Goal: Check status: Check status

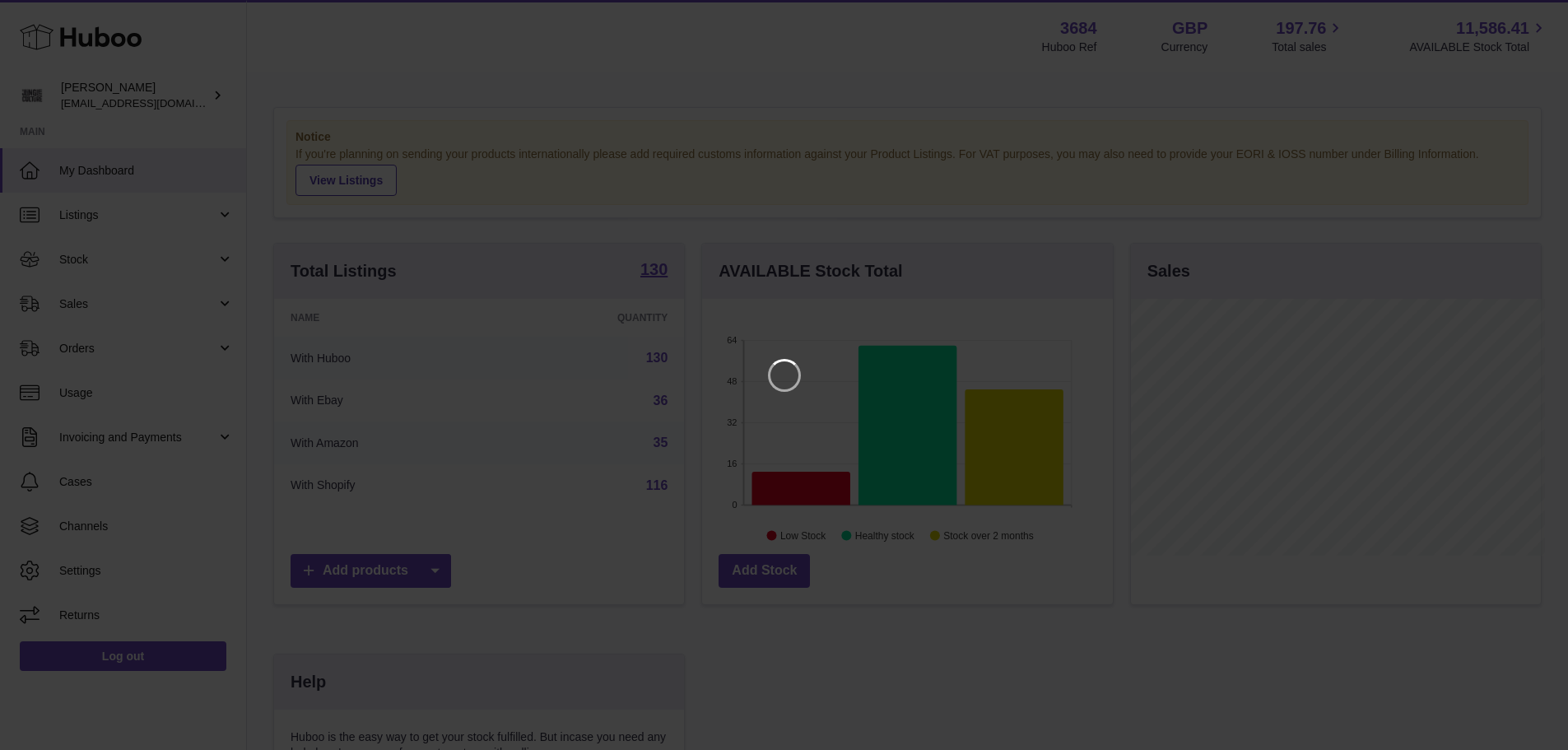
scroll to position [257, 415]
click at [1534, 9] on icon "Close" at bounding box center [1537, 14] width 20 height 20
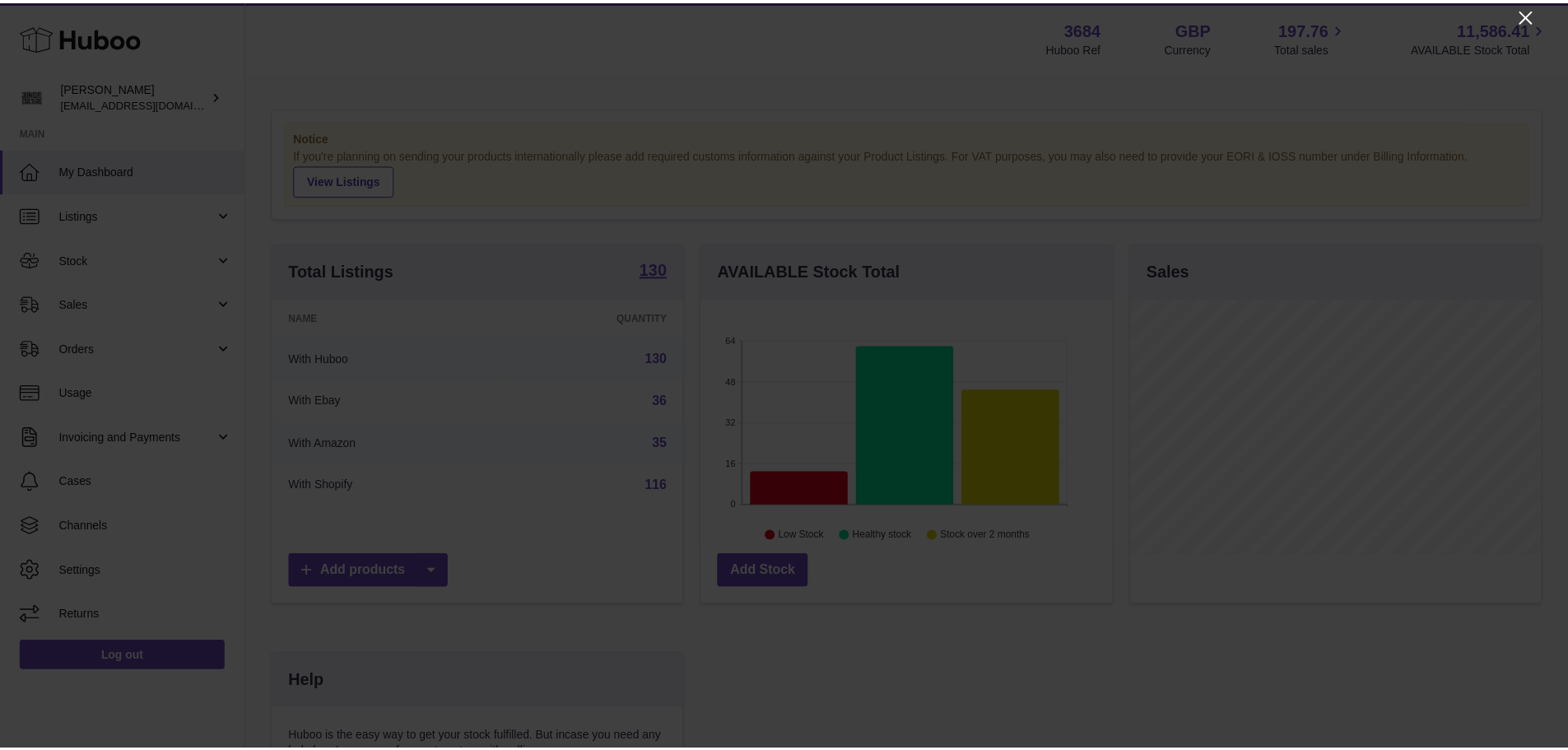
scroll to position [822617, 822856]
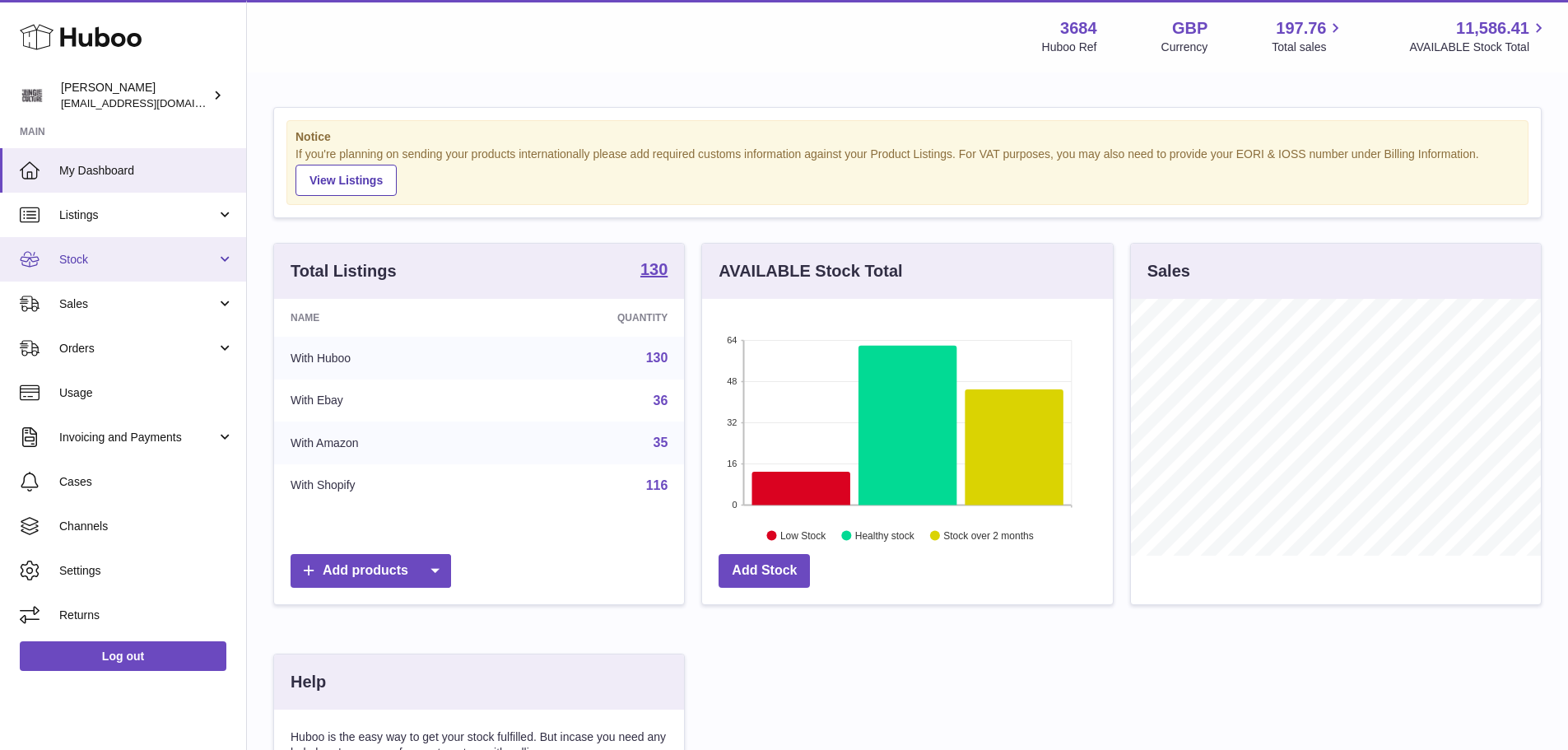
click at [124, 266] on link "Stock" at bounding box center [123, 259] width 246 height 44
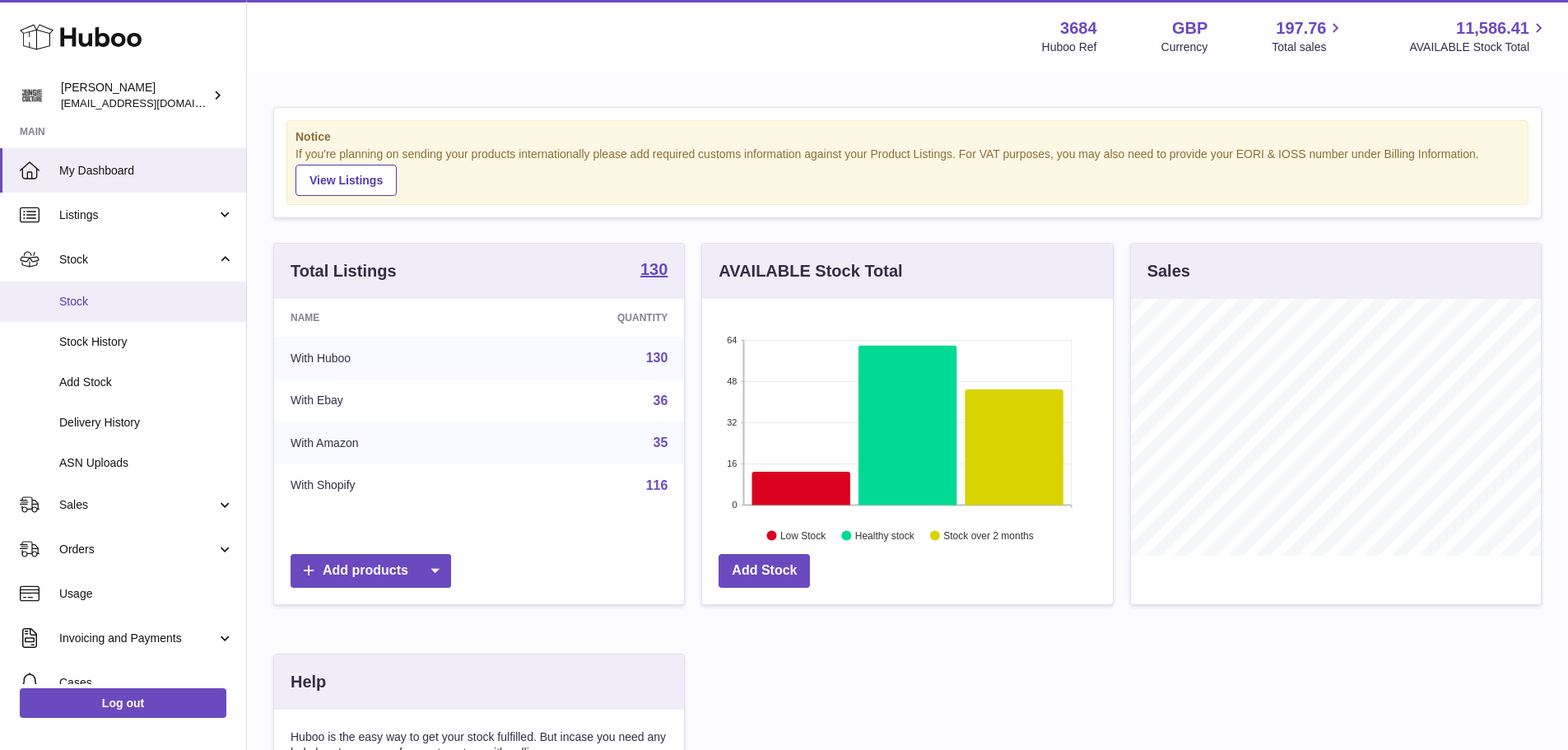
click span "Stock"
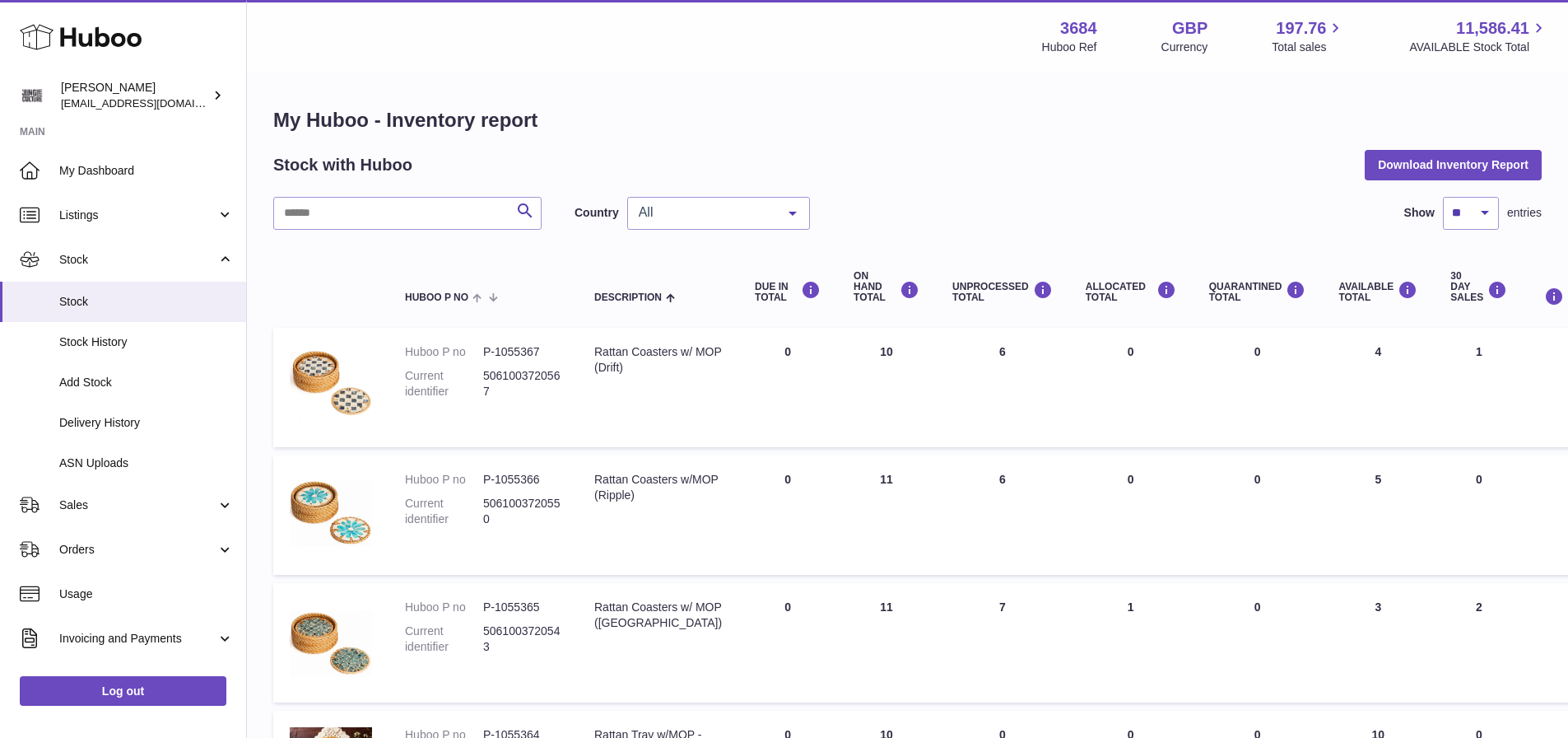
click at [114, 343] on span "Stock History" at bounding box center [146, 342] width 175 height 15
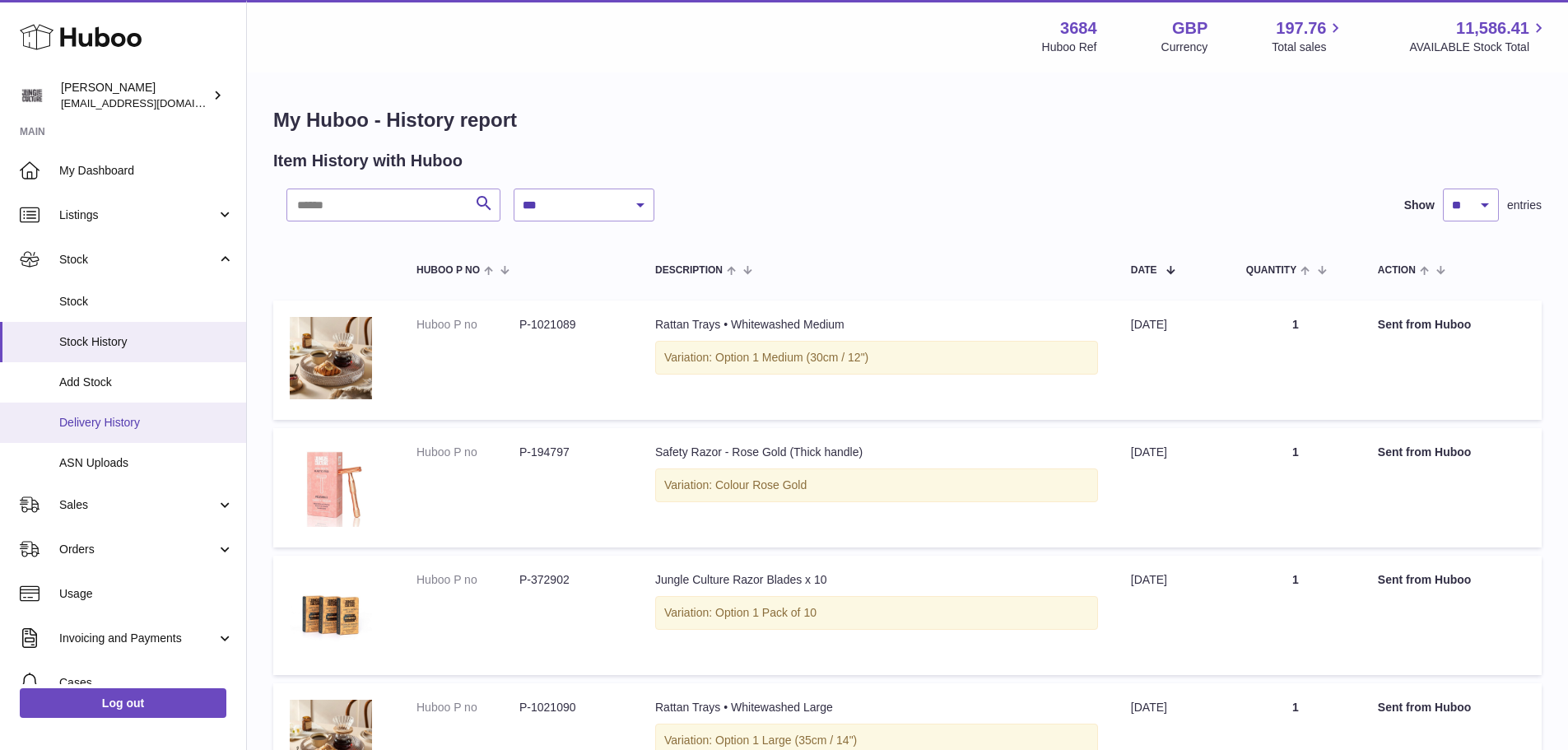
click at [88, 426] on span "Delivery History" at bounding box center [146, 422] width 175 height 15
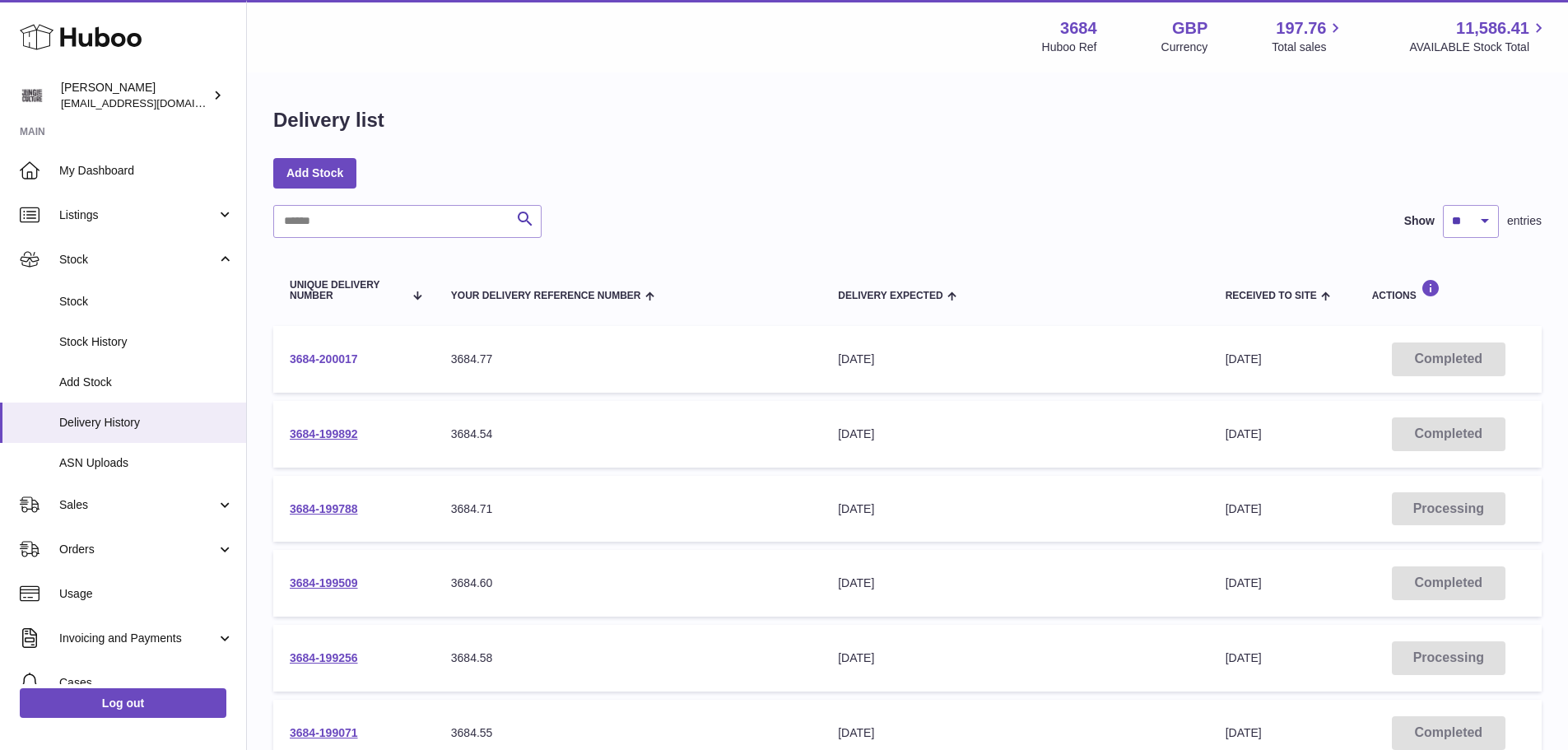
click at [347, 358] on link "3684-200017" at bounding box center [324, 358] width 68 height 13
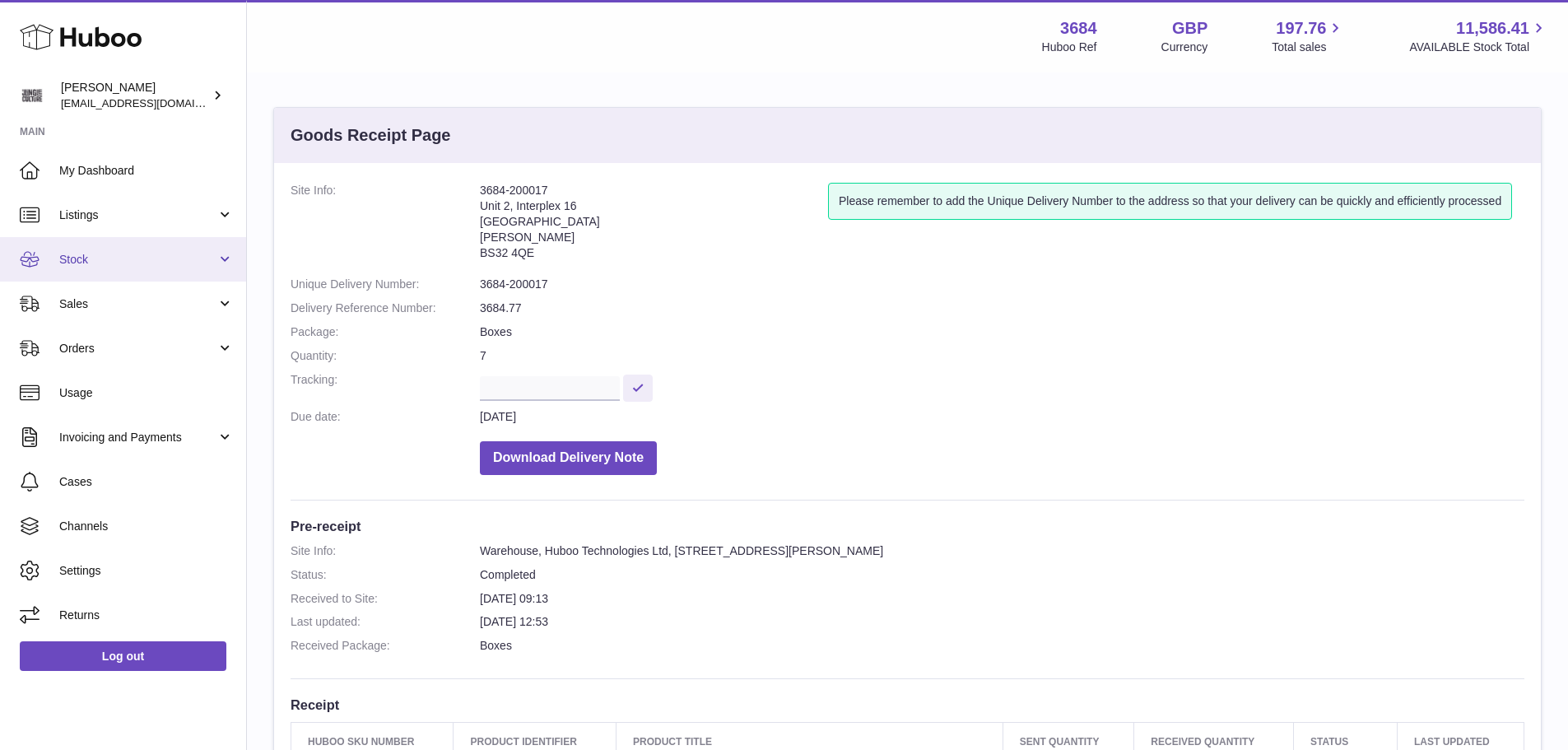
click at [135, 258] on span "Stock" at bounding box center [138, 260] width 158 height 15
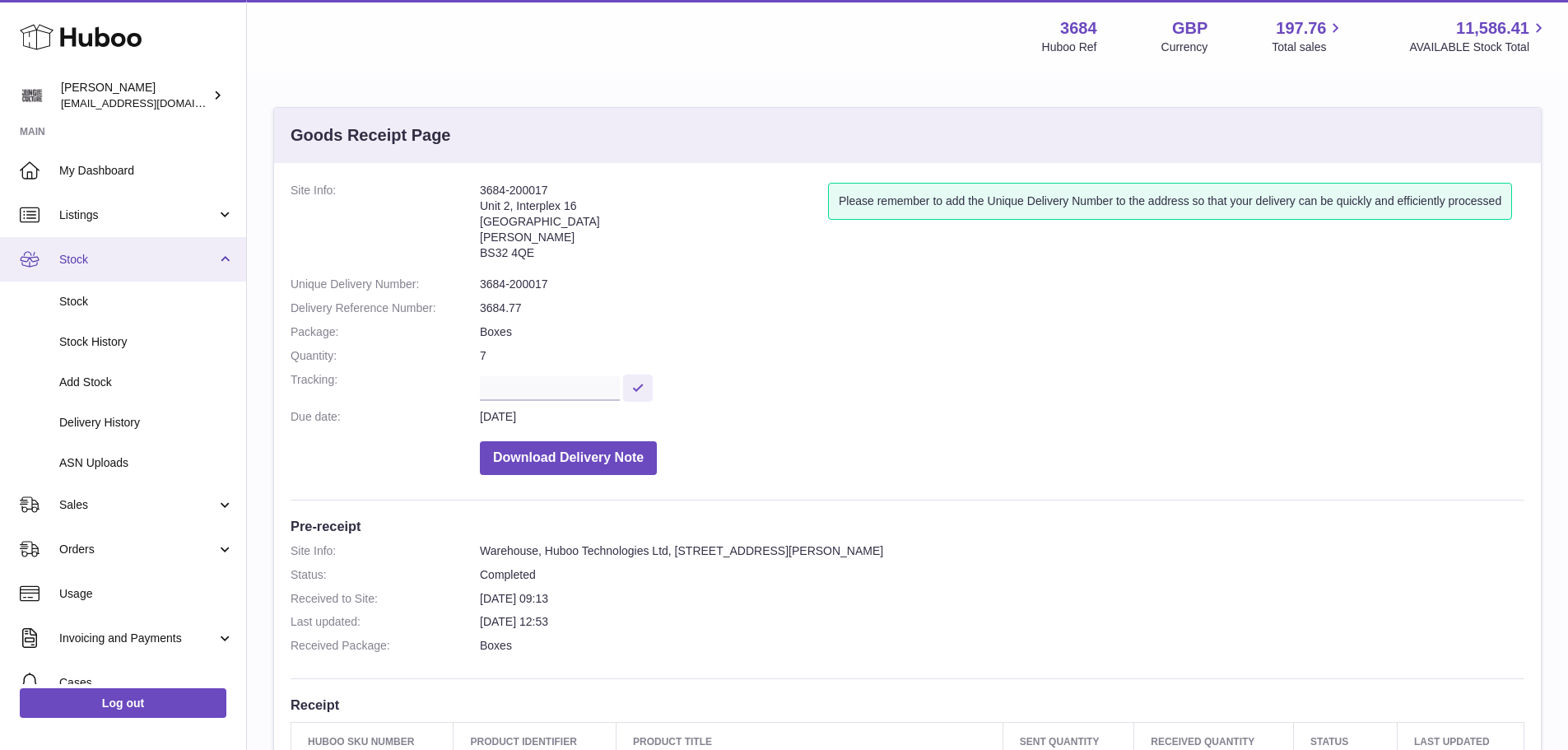
click at [122, 257] on span "Stock" at bounding box center [138, 260] width 158 height 15
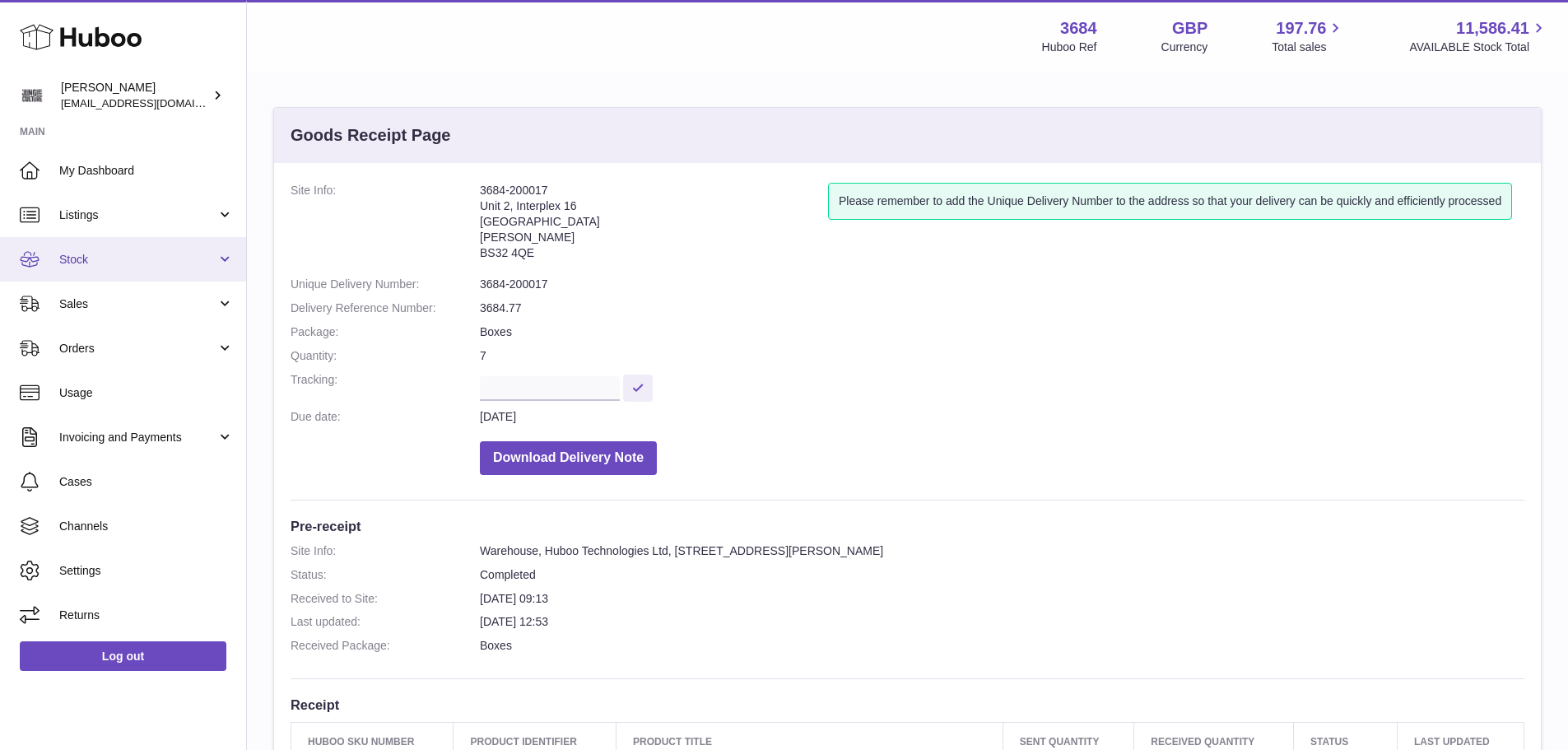
click at [113, 262] on span "Stock" at bounding box center [138, 260] width 158 height 15
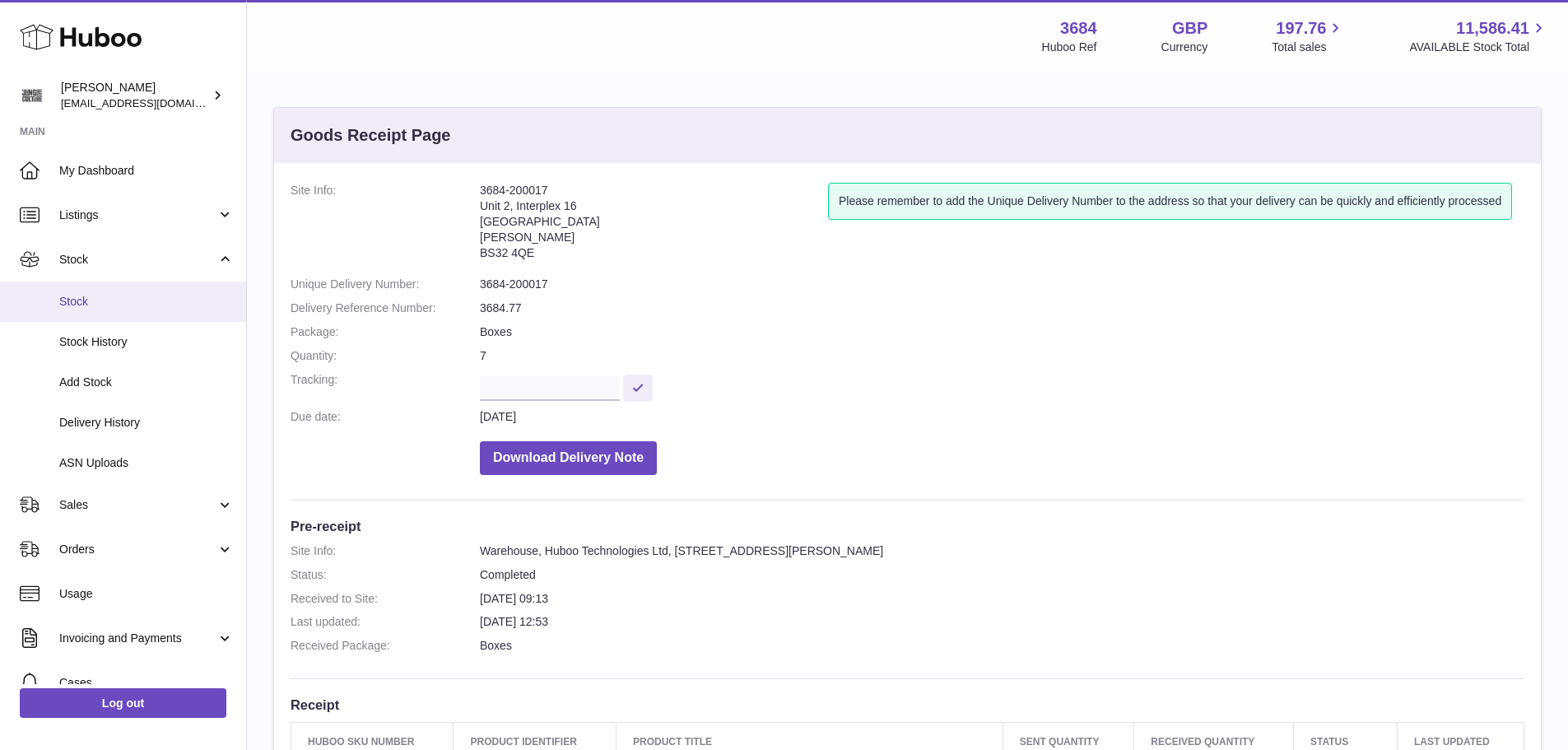
click at [93, 294] on span "Stock" at bounding box center [146, 301] width 175 height 15
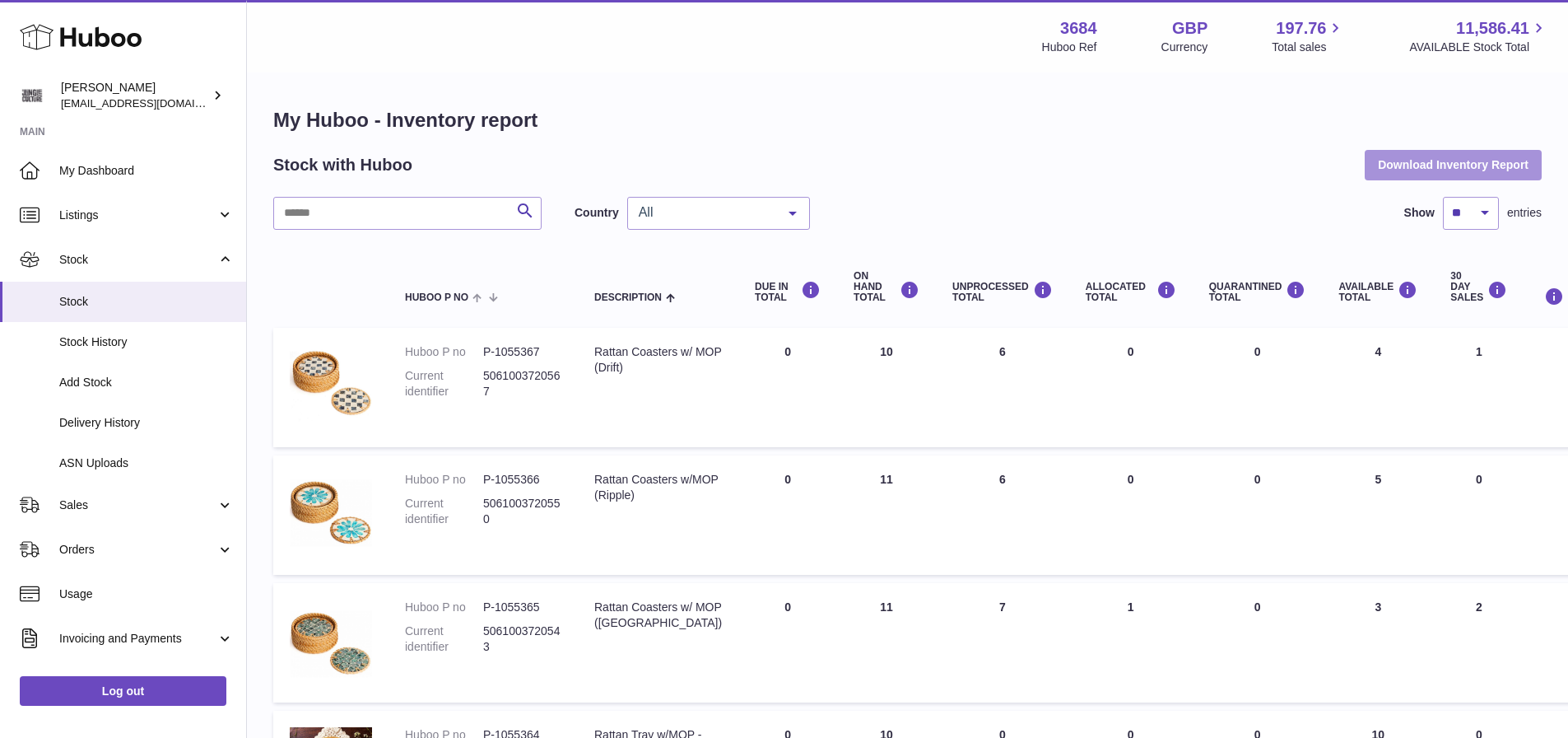
click at [1439, 167] on button "Download Inventory Report" at bounding box center [1454, 164] width 177 height 30
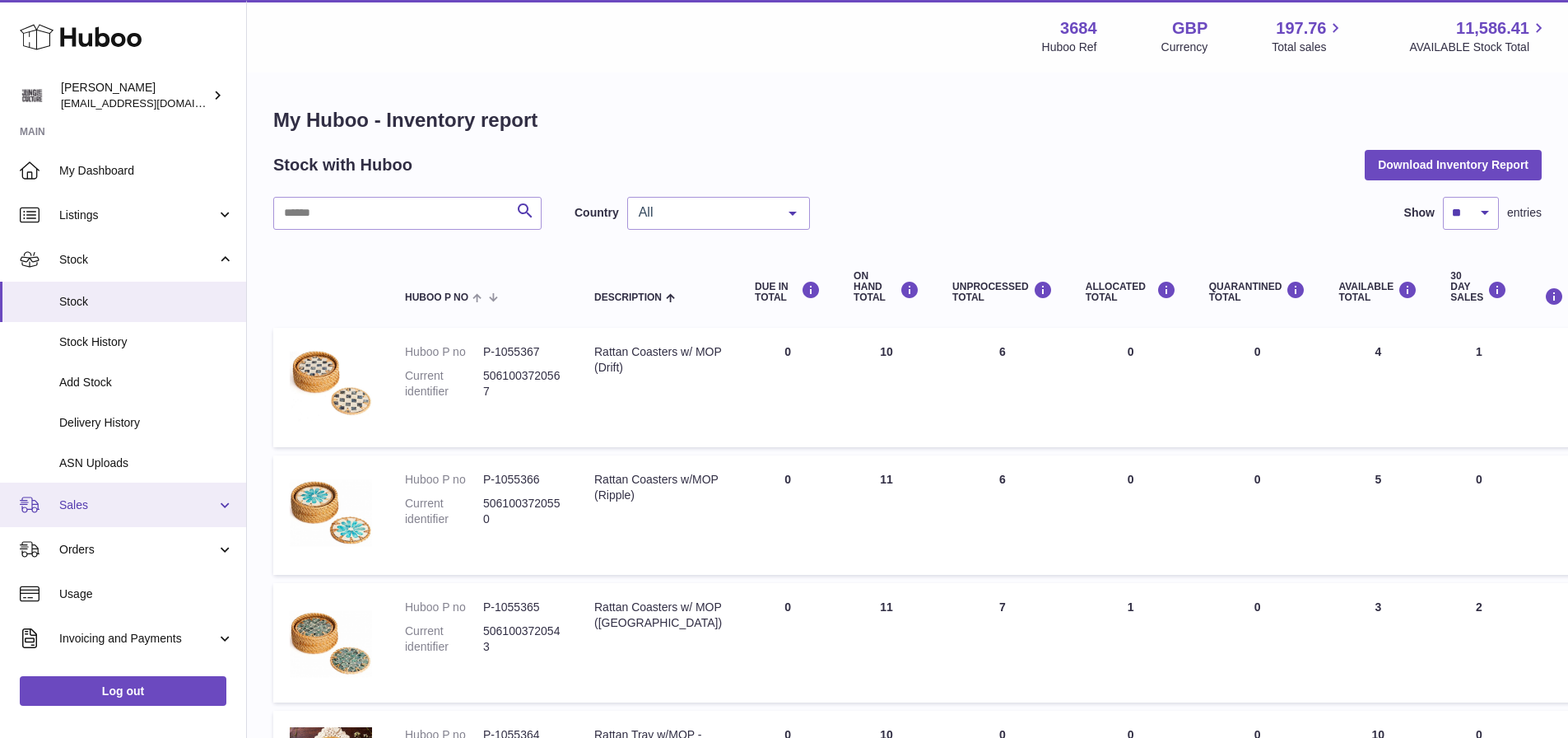
click at [125, 498] on span "Sales" at bounding box center [138, 505] width 158 height 15
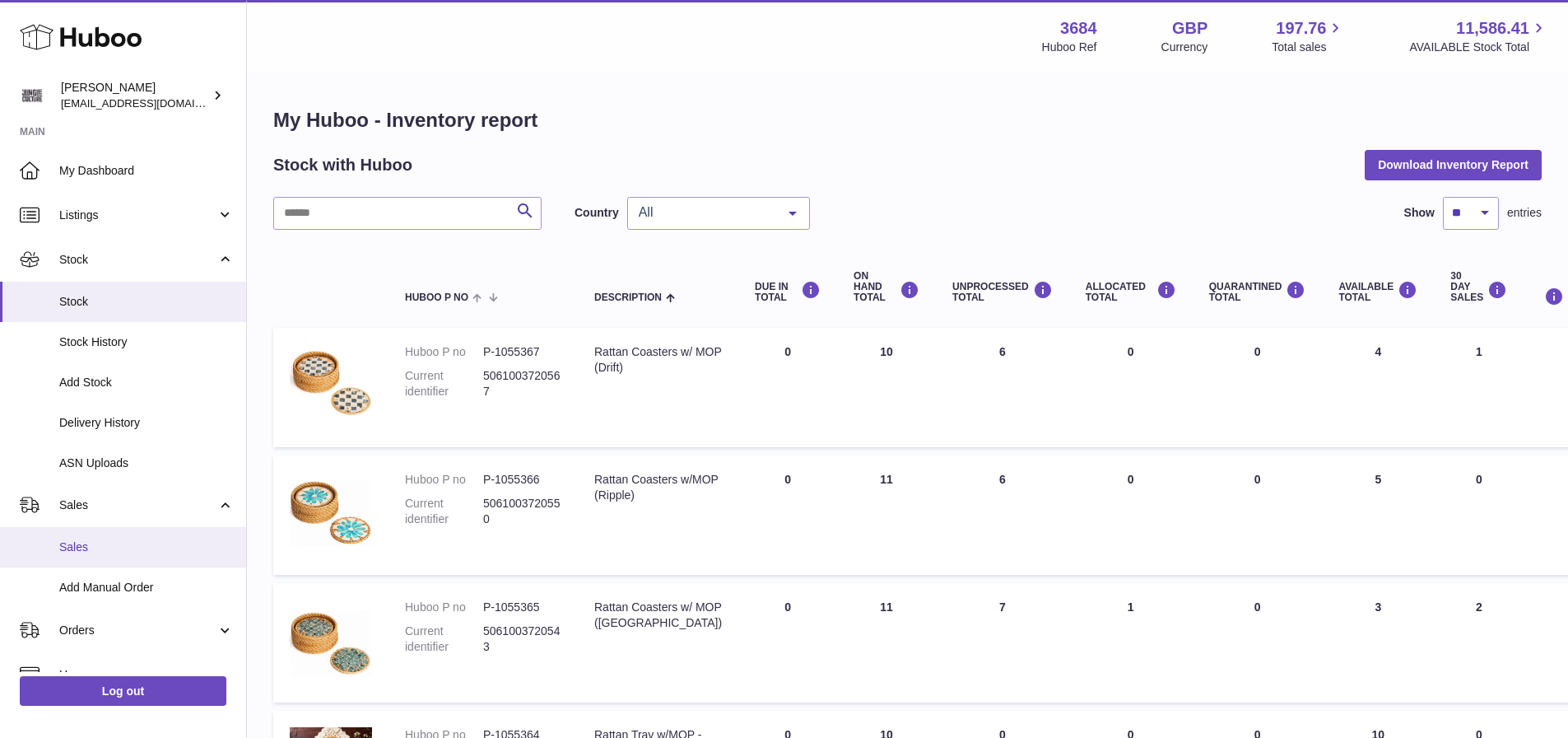
click at [105, 548] on span "Sales" at bounding box center [146, 547] width 175 height 15
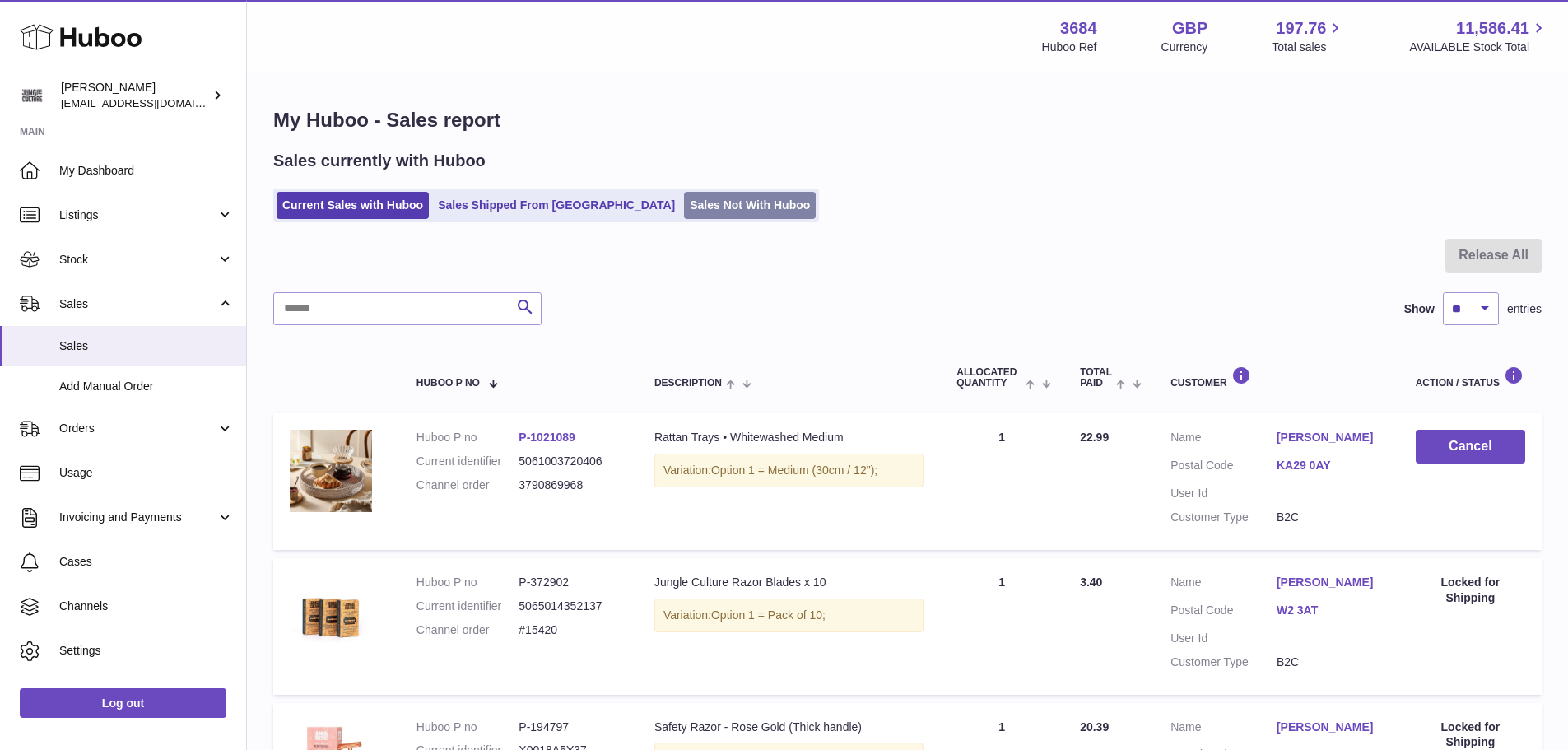
click at [684, 209] on link "Sales Not With Huboo" at bounding box center [750, 205] width 132 height 27
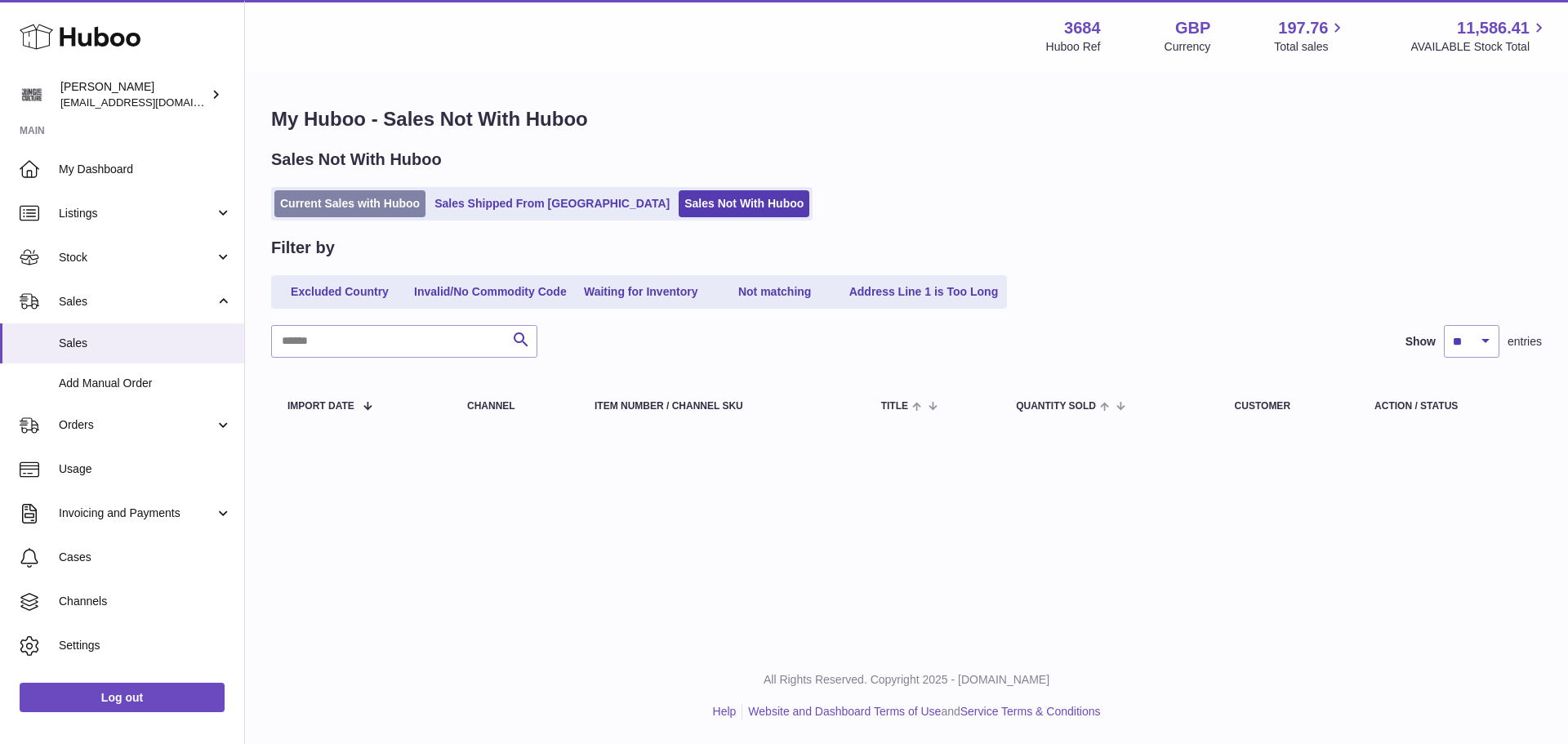
click at [336, 201] on link "Current Sales with Huboo" at bounding box center [350, 204] width 151 height 27
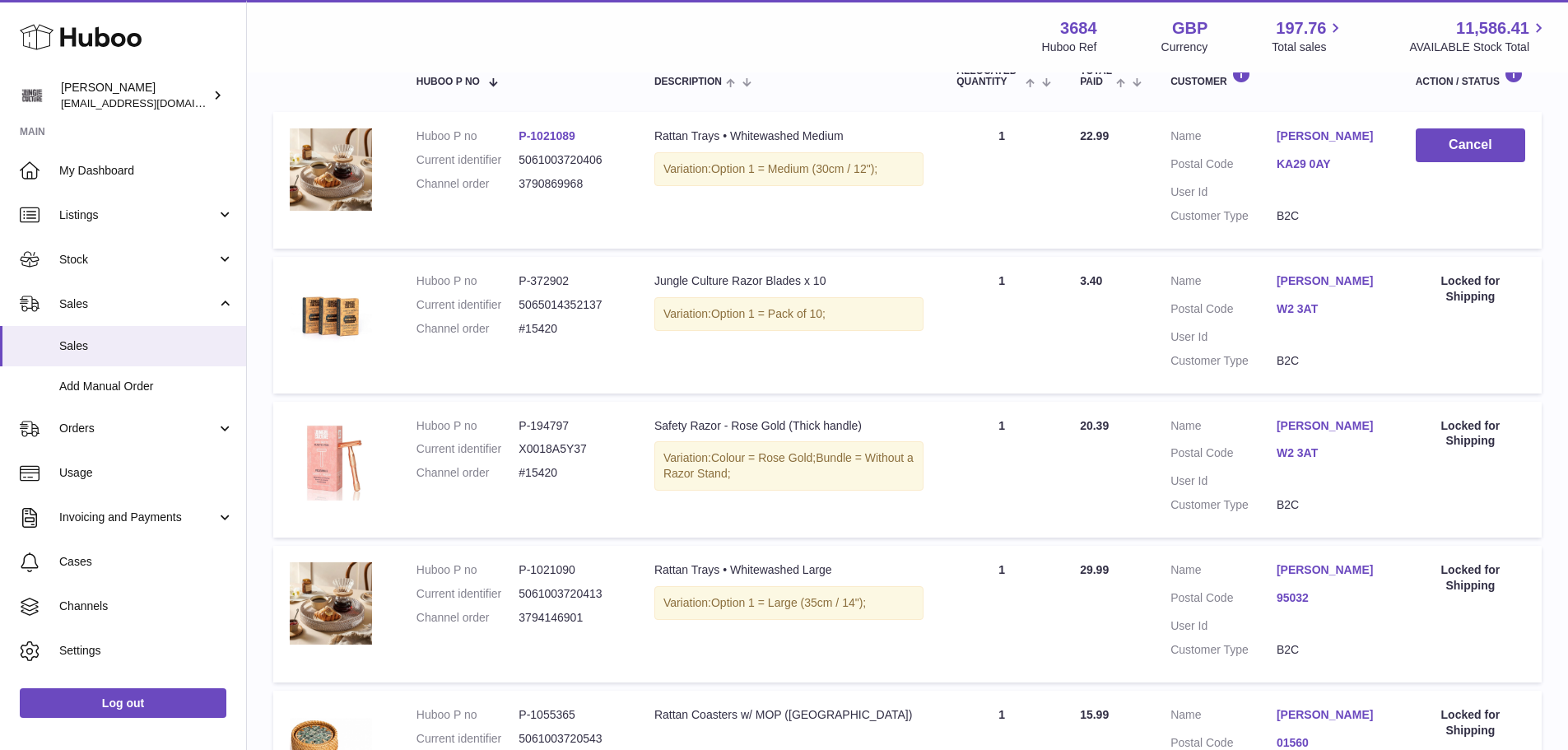
scroll to position [329, 0]
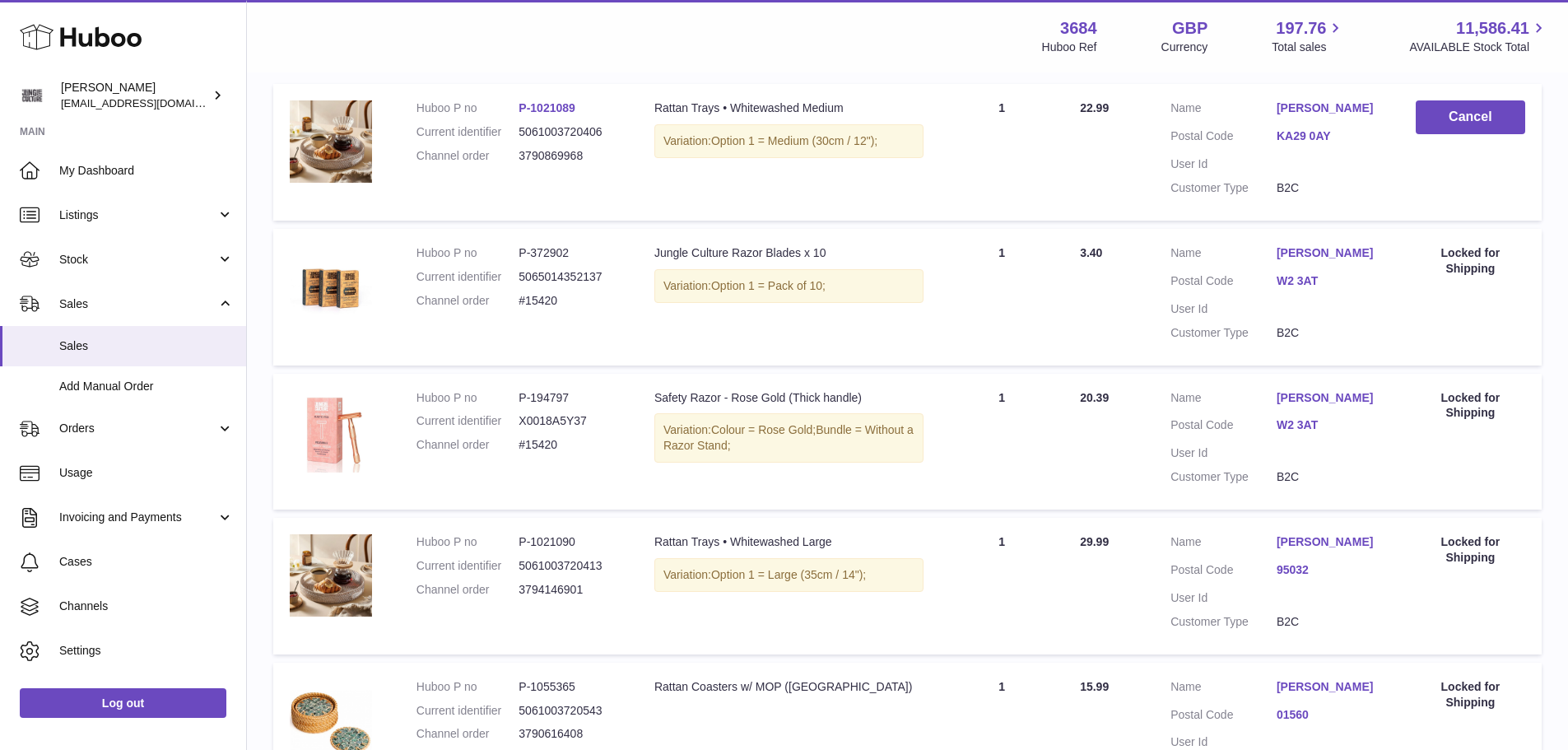
click at [1297, 423] on link "W2 3AT" at bounding box center [1330, 425] width 106 height 15
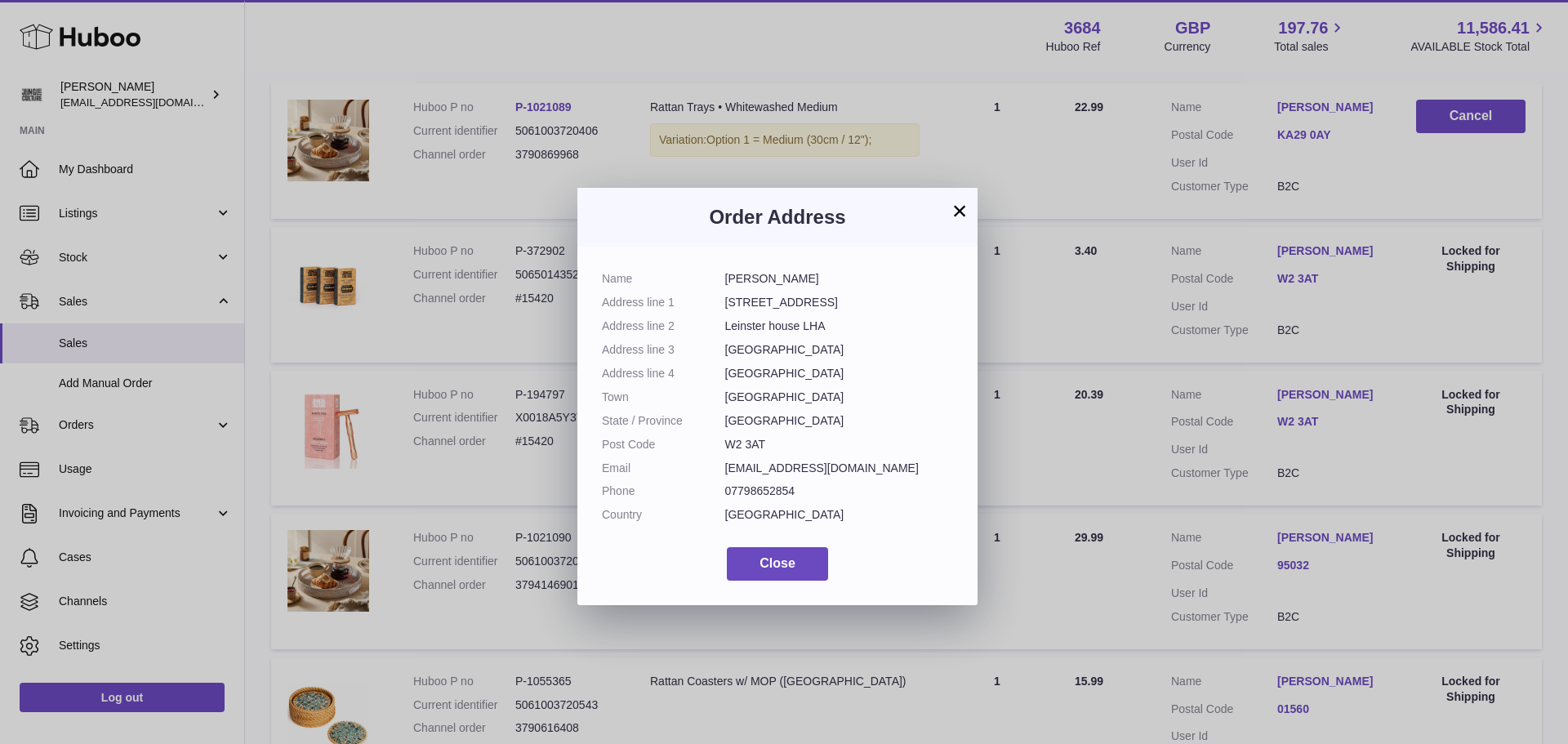
click at [963, 209] on button "×" at bounding box center [959, 210] width 19 height 19
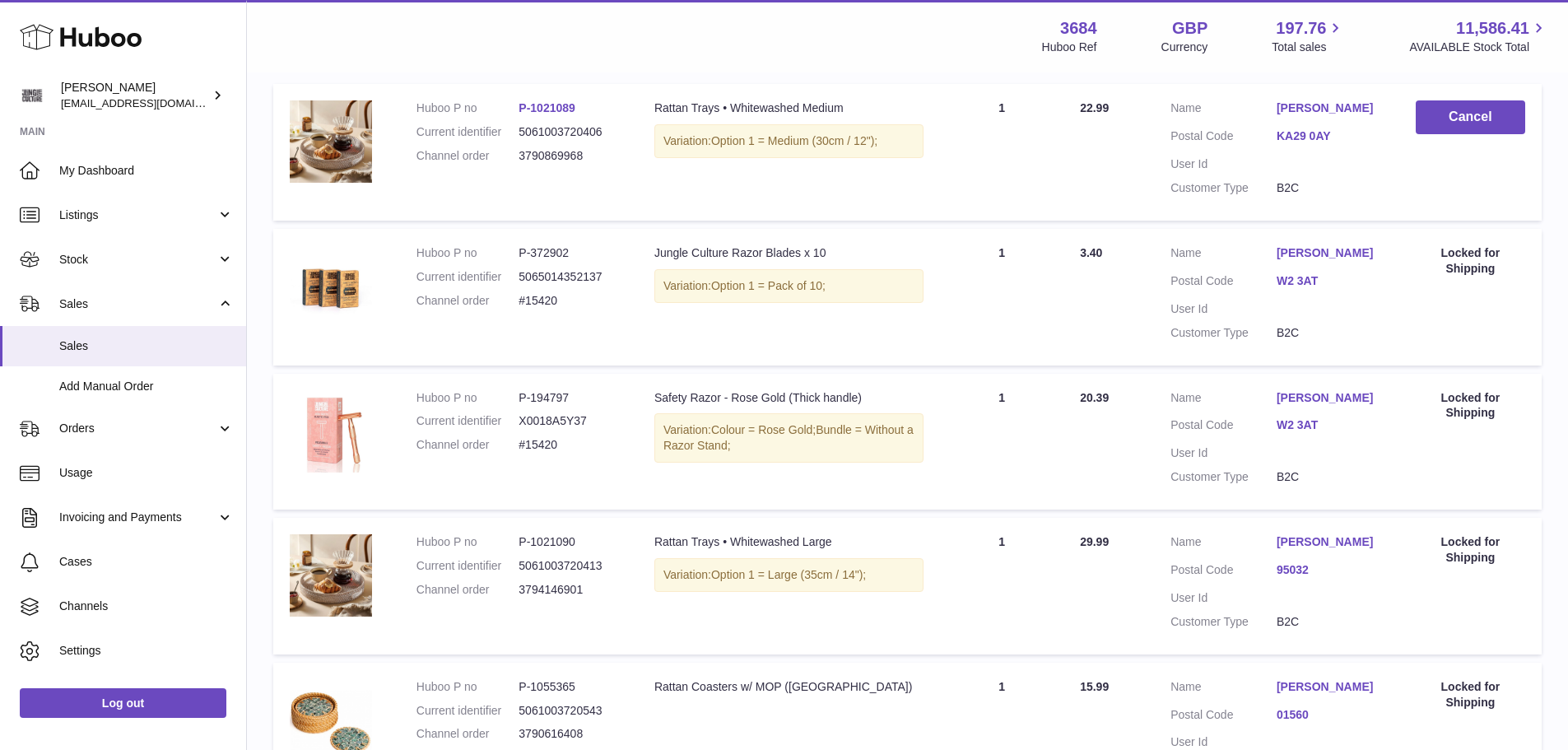
click at [1294, 560] on dl "Customer Name Trina ha Postal Code 95032 User Id Customer Type B2C" at bounding box center [1277, 586] width 212 height 104
click at [1296, 568] on link "95032" at bounding box center [1330, 570] width 106 height 15
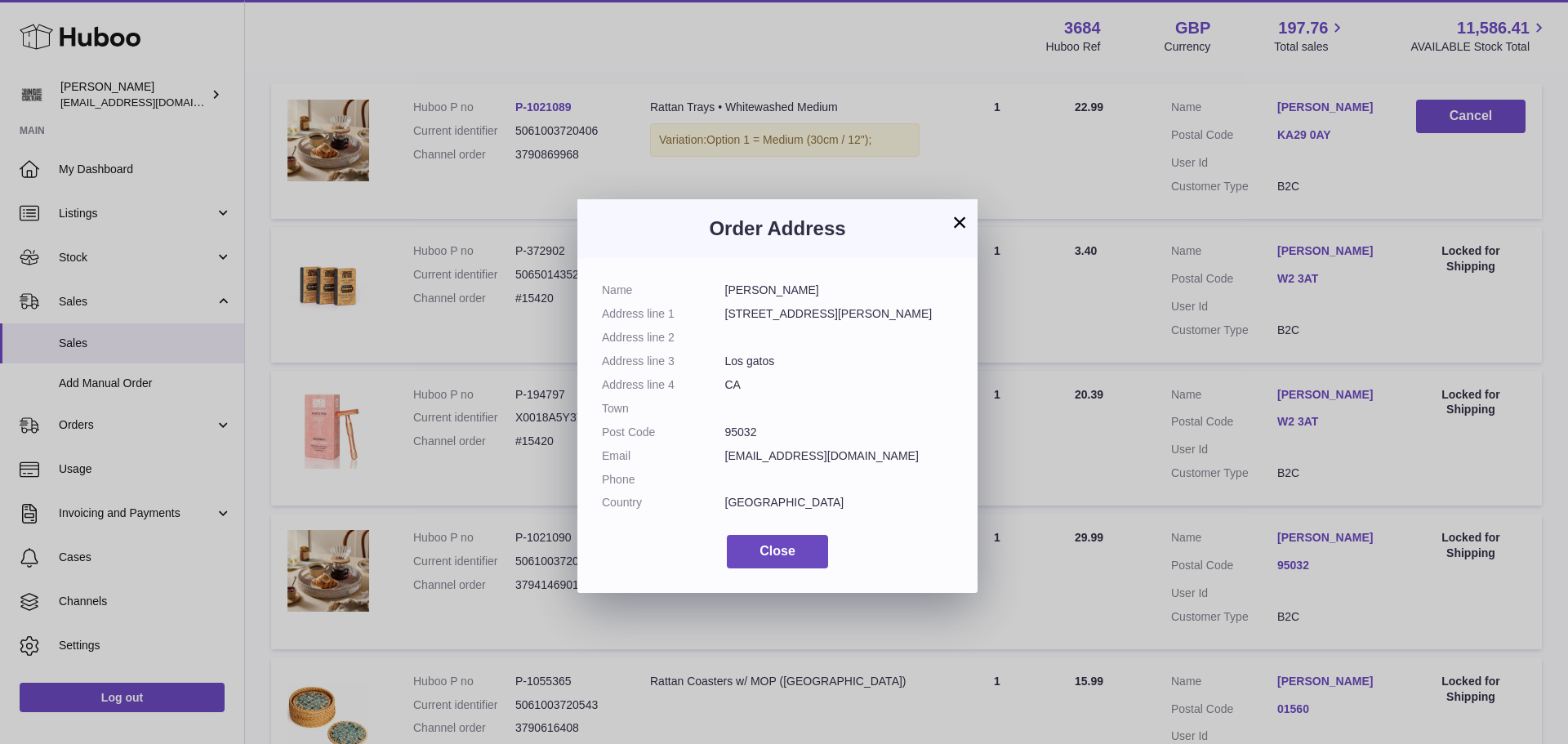
click at [966, 225] on button "×" at bounding box center [959, 221] width 19 height 19
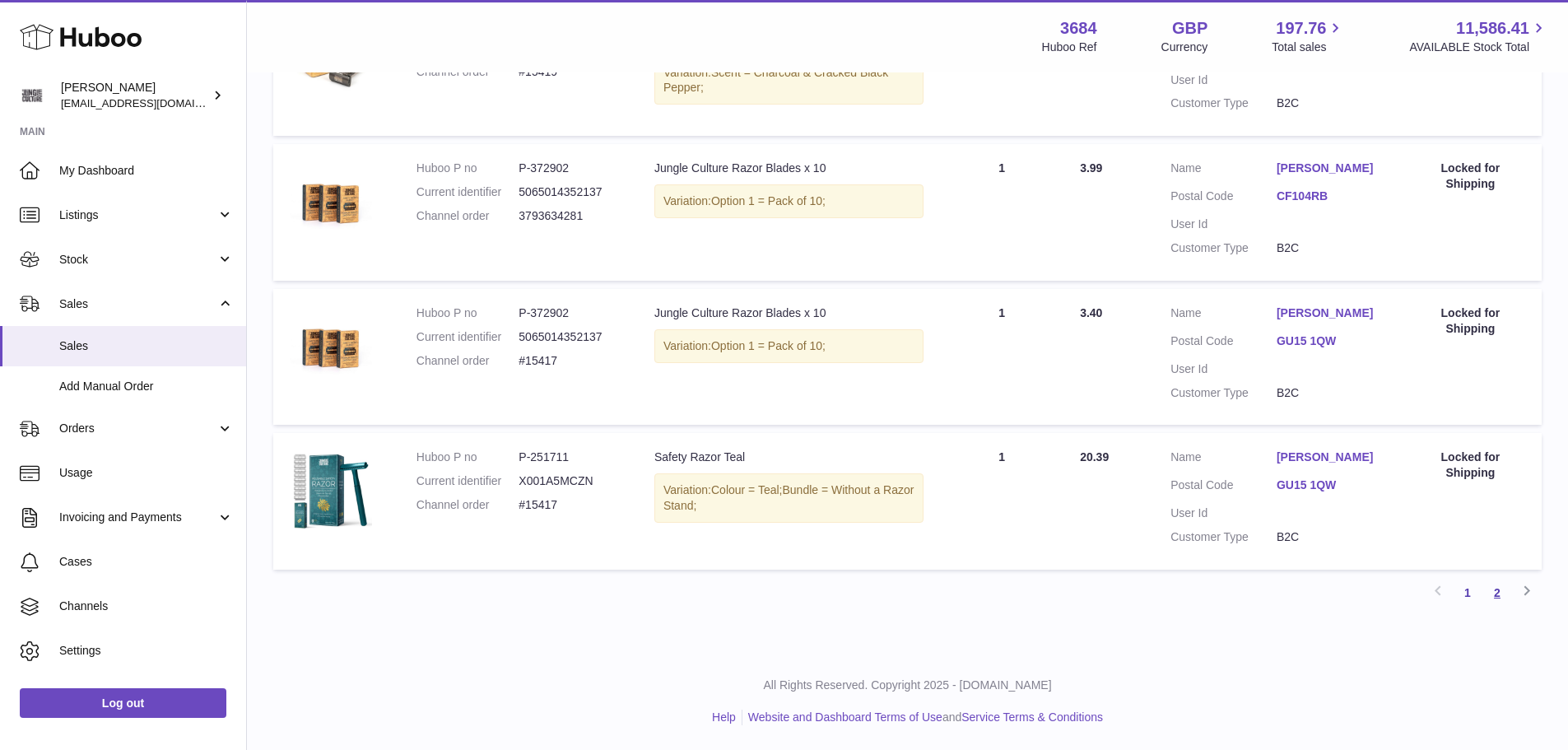
click at [1496, 596] on link "2" at bounding box center [1497, 593] width 30 height 30
